Goal: Check status: Check status

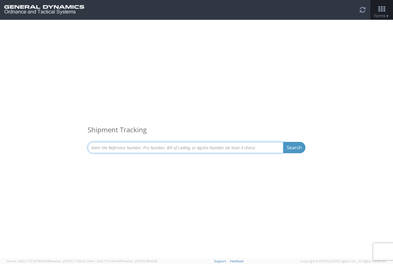
click at [111, 147] on input at bounding box center [186, 147] width 196 height 11
type input "56413330"
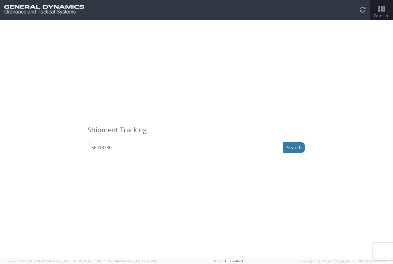
click at [288, 147] on button "Search" at bounding box center [294, 147] width 22 height 11
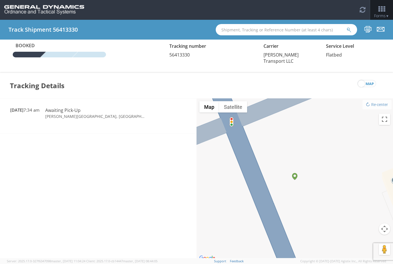
click at [33, 167] on div "Loading tracking information. Please, wait... Date and Time Transit Status Deli…" at bounding box center [98, 179] width 196 height 163
click at [34, 165] on div "Loading tracking information. Please, wait... Date and Time Transit Status Deli…" at bounding box center [98, 179] width 196 height 163
click at [230, 30] on input "text" at bounding box center [286, 29] width 141 height 11
type input "56413055"
click at [348, 27] on icon "submit" at bounding box center [348, 29] width 5 height 5
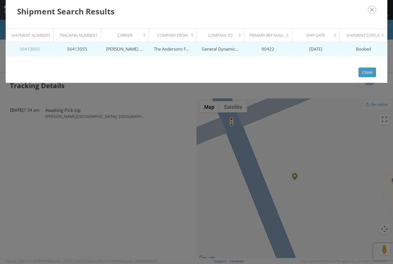
click at [24, 49] on link "56413055" at bounding box center [29, 49] width 20 height 6
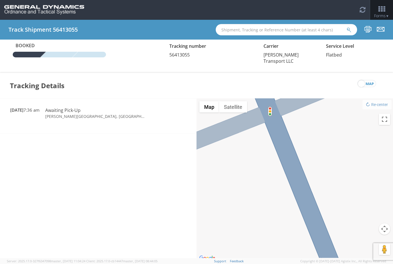
click at [230, 31] on input "text" at bounding box center [286, 29] width 141 height 11
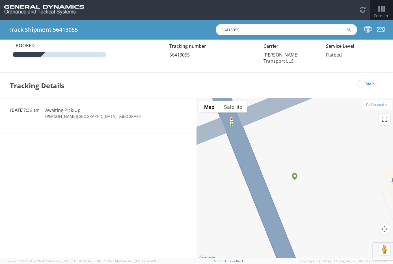
click at [348, 29] on icon "submit" at bounding box center [348, 29] width 5 height 5
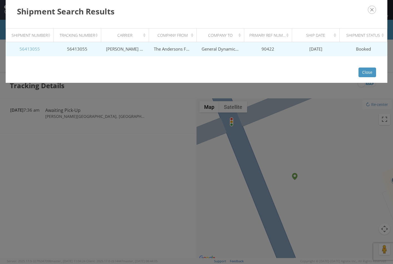
click at [38, 48] on link "56413055" at bounding box center [29, 49] width 20 height 6
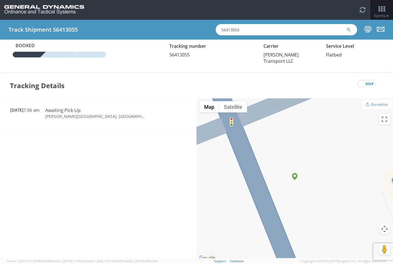
click at [145, 144] on div "Loading tracking information. Please, wait... Date and Time Transit Status Deli…" at bounding box center [98, 179] width 196 height 163
click at [182, 55] on span "56413055" at bounding box center [179, 55] width 20 height 6
drag, startPoint x: 243, startPoint y: 29, endPoint x: 200, endPoint y: 24, distance: 43.0
click at [200, 24] on div "Track Shipment 56413055 56413055" at bounding box center [196, 30] width 393 height 20
type input "56413014"
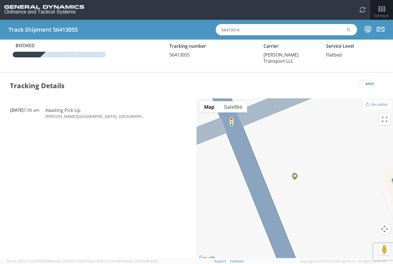
click at [349, 30] on icon "submit" at bounding box center [348, 29] width 5 height 5
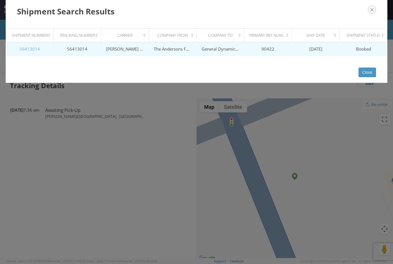
click at [34, 48] on link "56413014" at bounding box center [29, 49] width 20 height 6
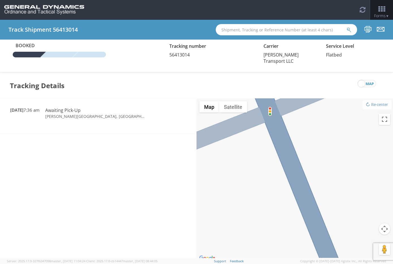
click at [234, 30] on input "text" at bounding box center [286, 29] width 141 height 11
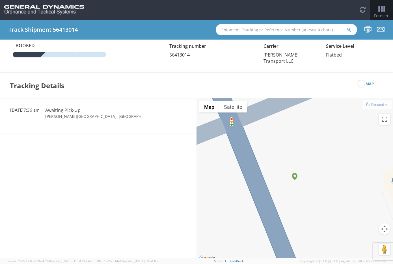
click at [261, 29] on input "text" at bounding box center [286, 29] width 141 height 11
click at [237, 31] on input "text" at bounding box center [286, 29] width 141 height 11
type input "56413330"
click at [349, 30] on icon "submit" at bounding box center [348, 29] width 5 height 5
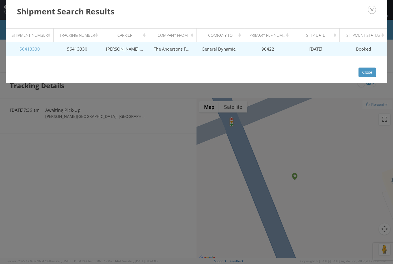
click at [37, 47] on link "56413330" at bounding box center [29, 49] width 20 height 6
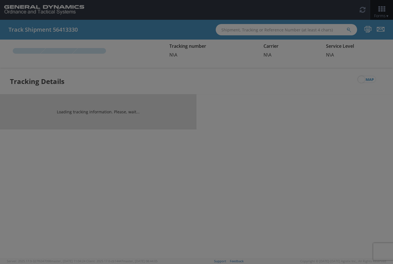
click at [37, 47] on div at bounding box center [196, 132] width 393 height 264
